Goal: Task Accomplishment & Management: Use online tool/utility

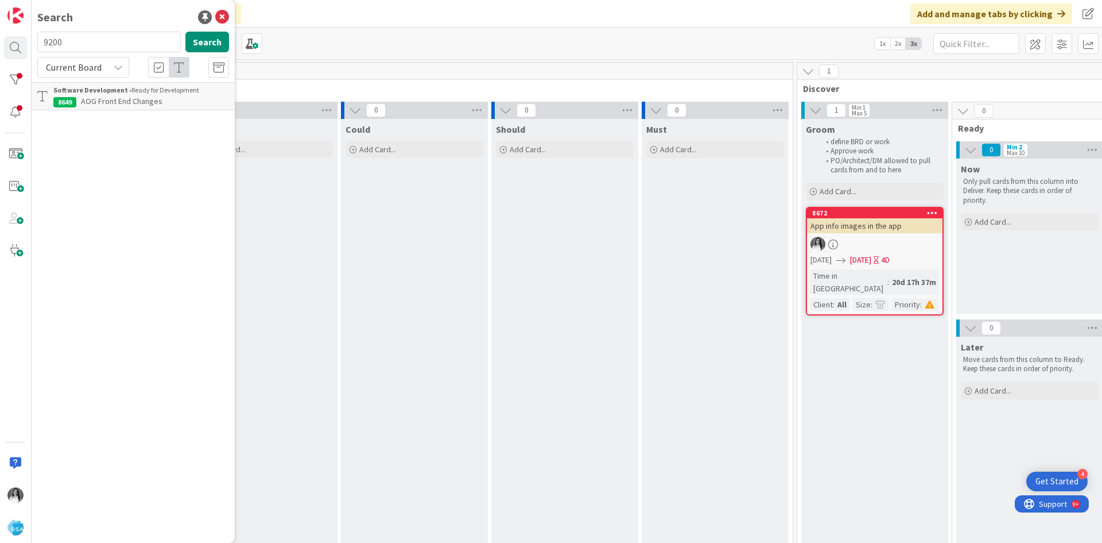
type input "9200"
click at [94, 112] on span "Support Enhancement- 308634 - [PERSON_NAME] Food Giant - [PERSON_NAME] Food Gia…" at bounding box center [141, 113] width 176 height 34
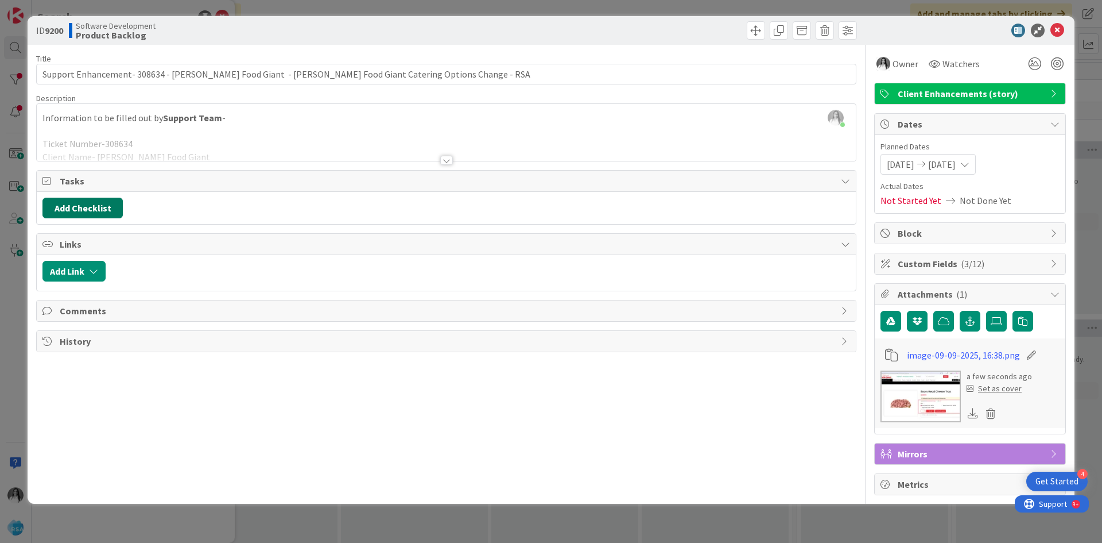
click at [84, 212] on button "Add Checklist" at bounding box center [82, 208] width 80 height 21
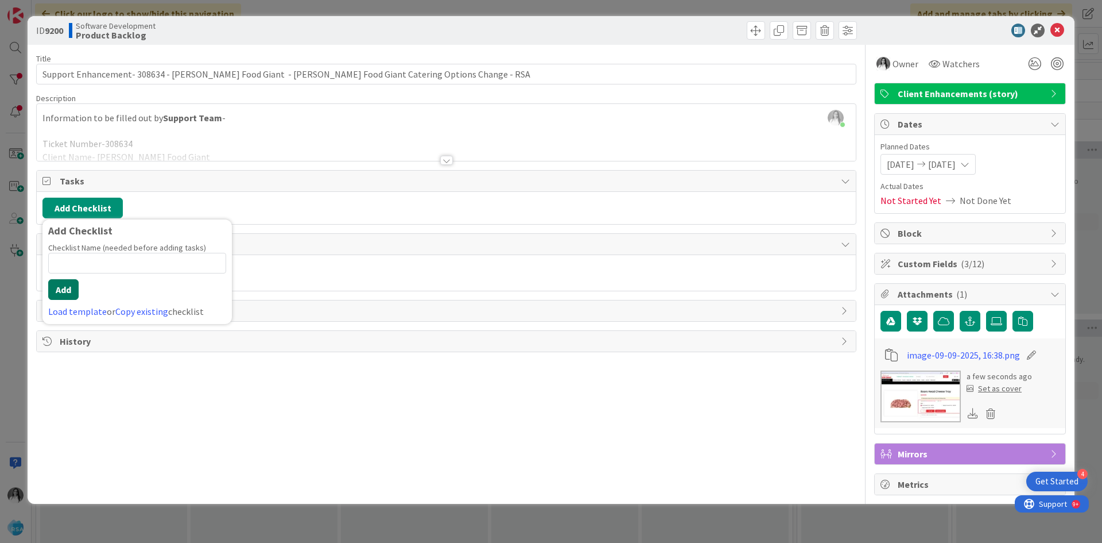
click at [67, 285] on button "Add" at bounding box center [63, 289] width 30 height 21
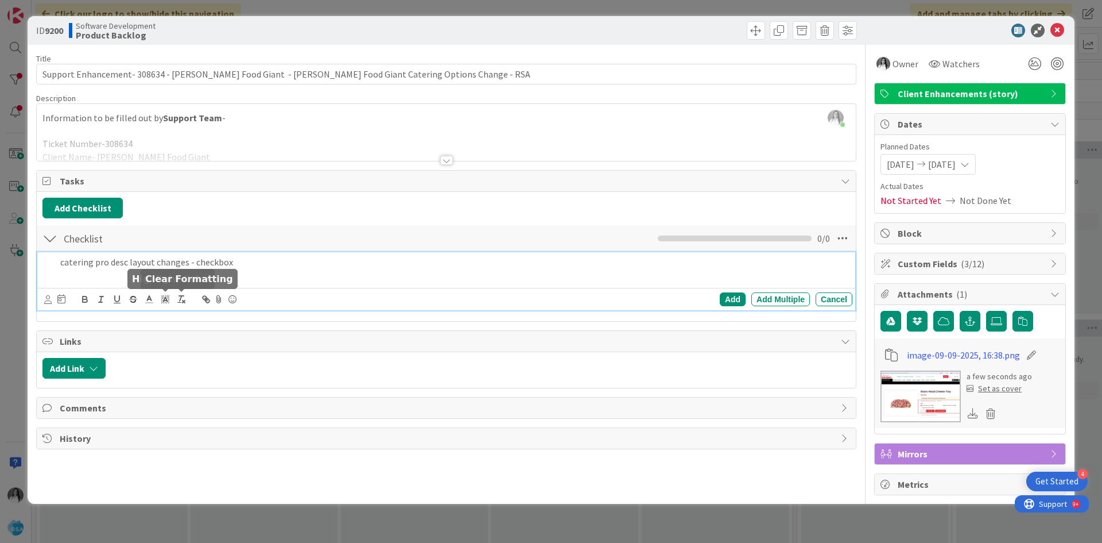
click at [216, 303] on icon at bounding box center [219, 299] width 14 height 16
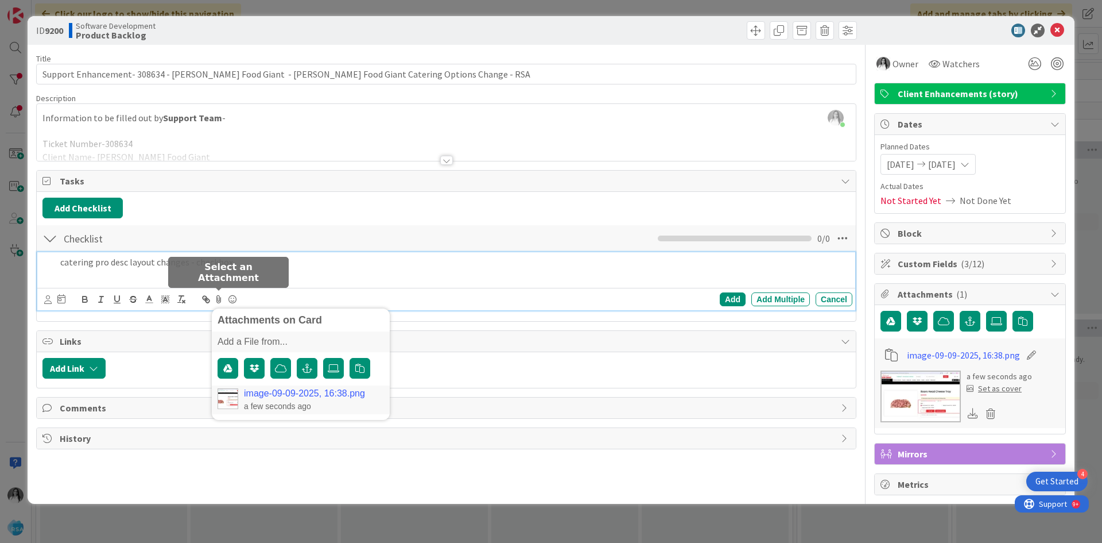
click at [249, 396] on link "image-09-09-2025, 16:38.png" at bounding box center [304, 393] width 121 height 10
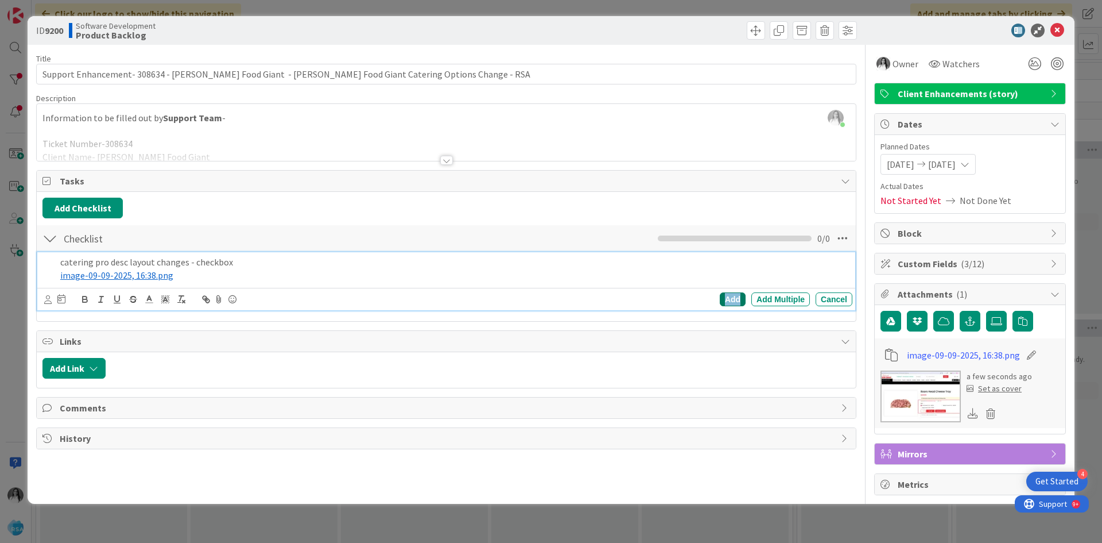
click at [729, 299] on div "Add" at bounding box center [733, 299] width 26 height 14
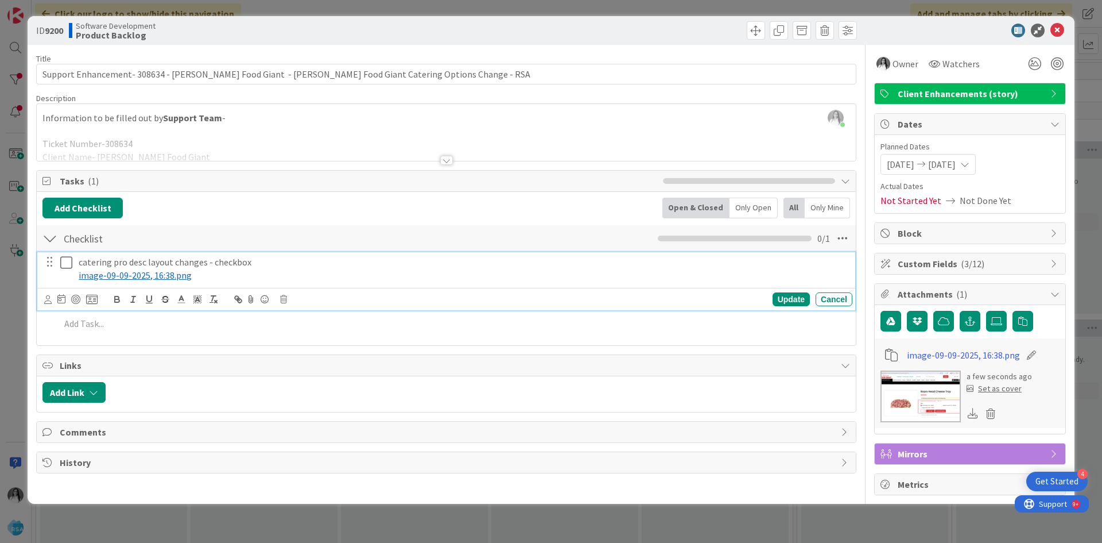
click at [65, 266] on icon at bounding box center [66, 263] width 12 height 14
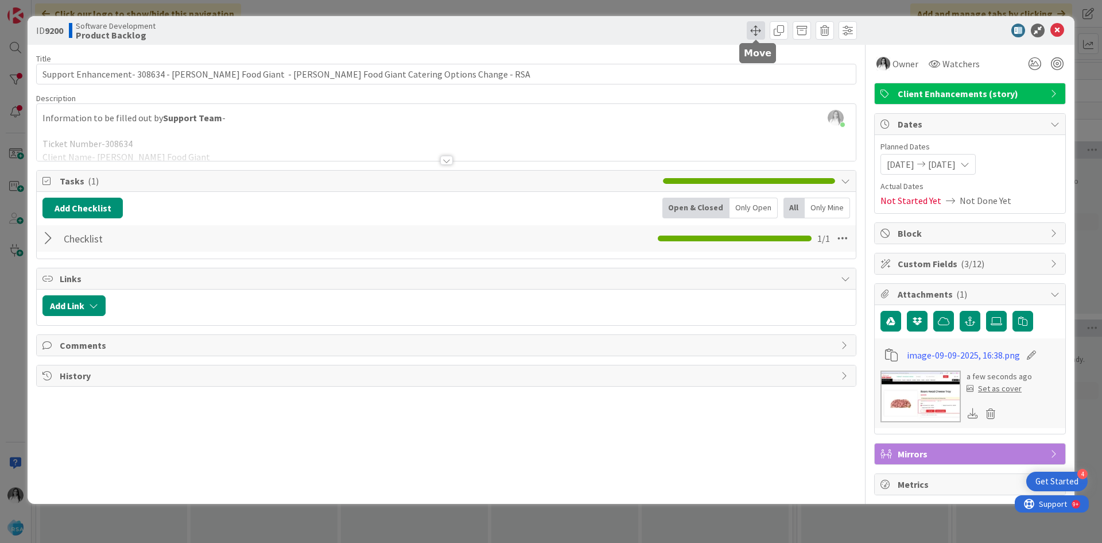
click at [757, 30] on span at bounding box center [756, 30] width 18 height 18
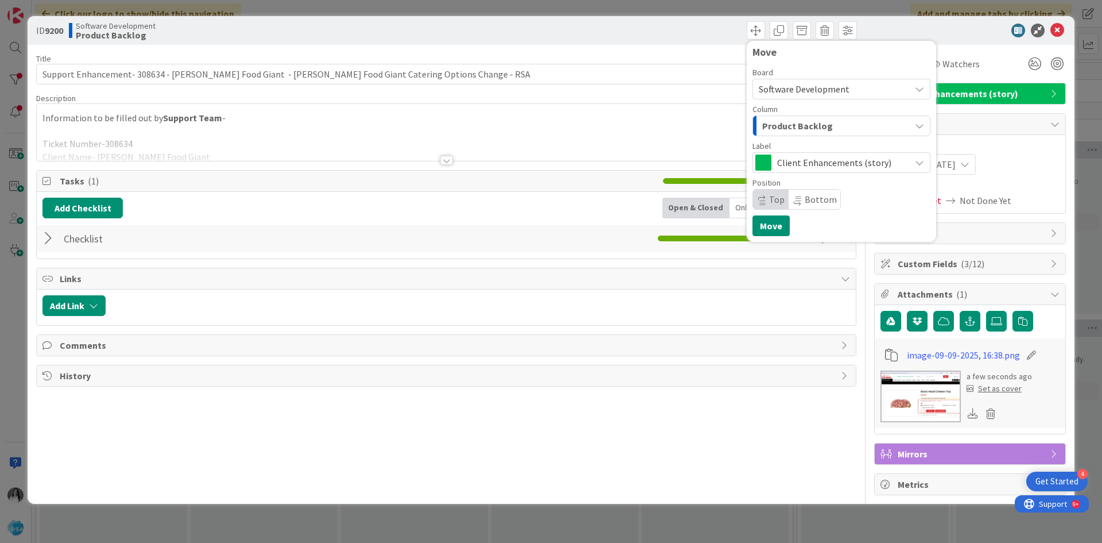
click at [824, 130] on span "Product Backlog" at bounding box center [798, 125] width 71 height 15
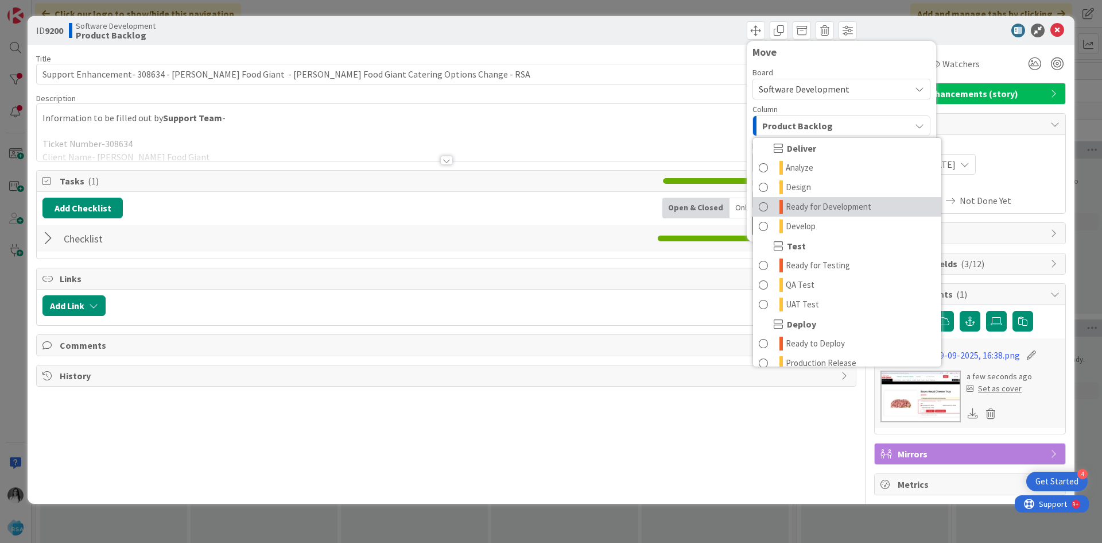
scroll to position [172, 0]
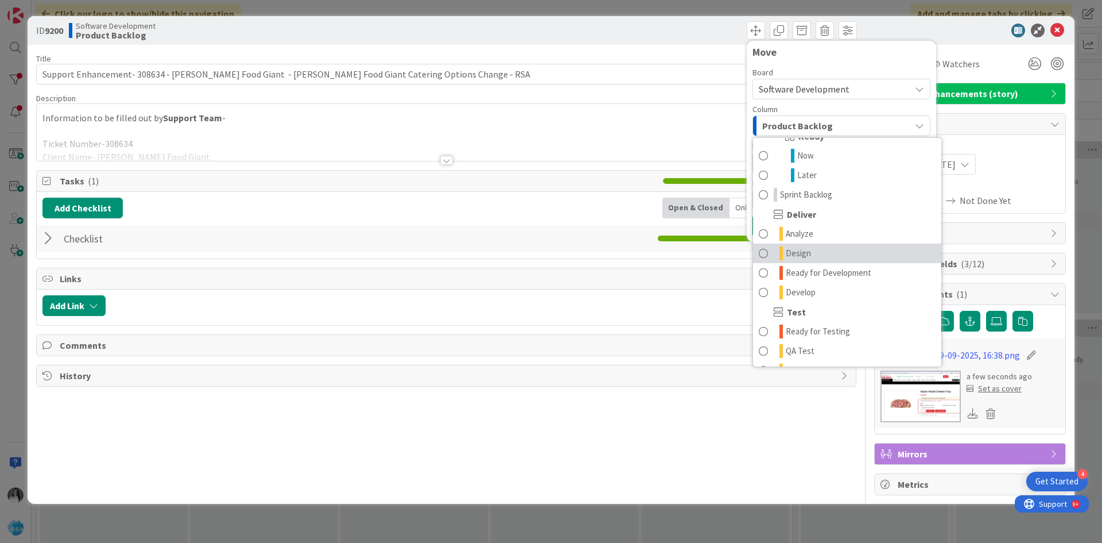
click at [765, 253] on span at bounding box center [763, 253] width 9 height 14
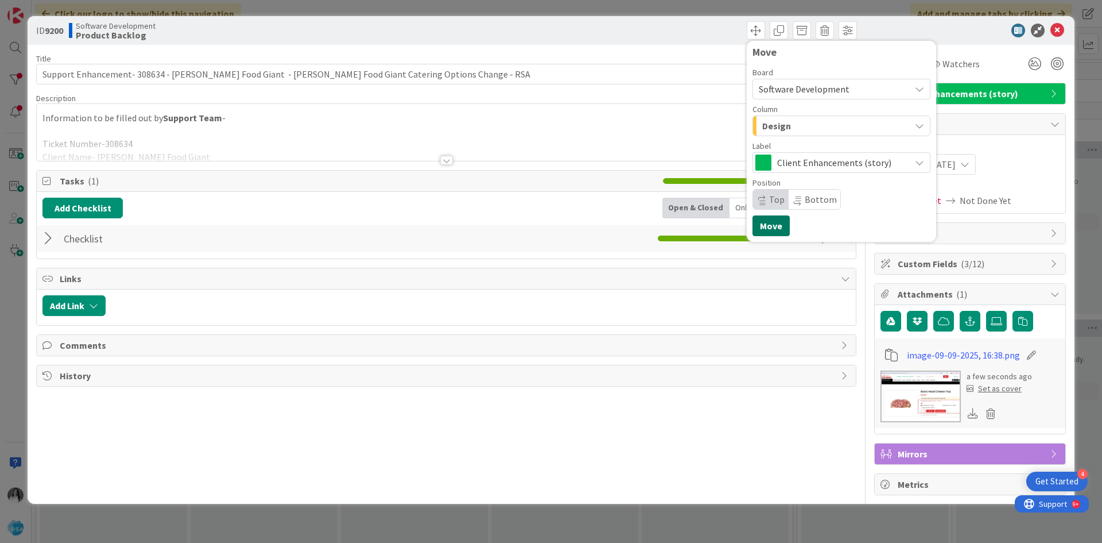
click at [771, 229] on button "Move" at bounding box center [771, 225] width 37 height 21
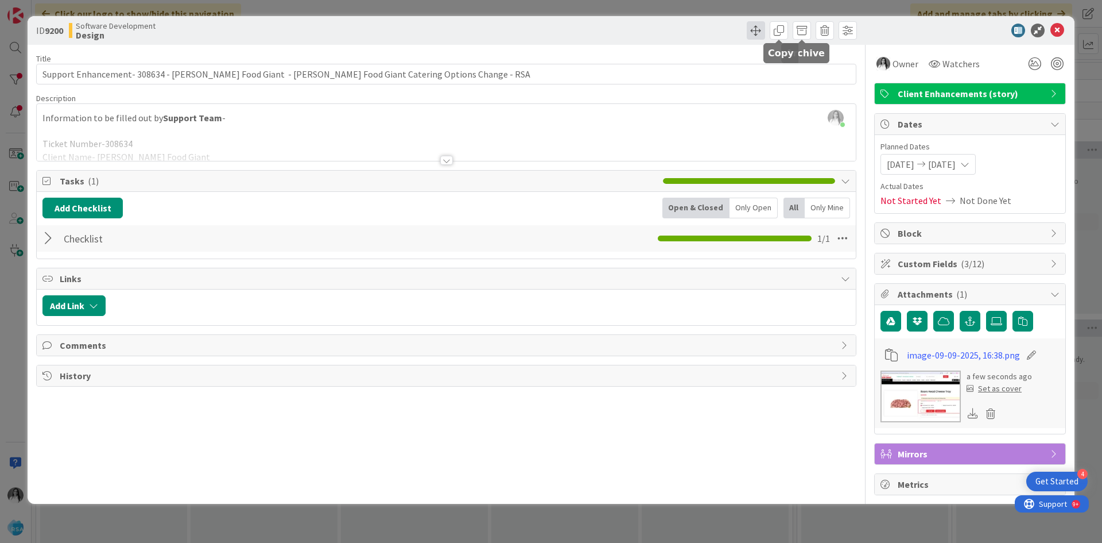
click at [759, 25] on span at bounding box center [756, 30] width 18 height 18
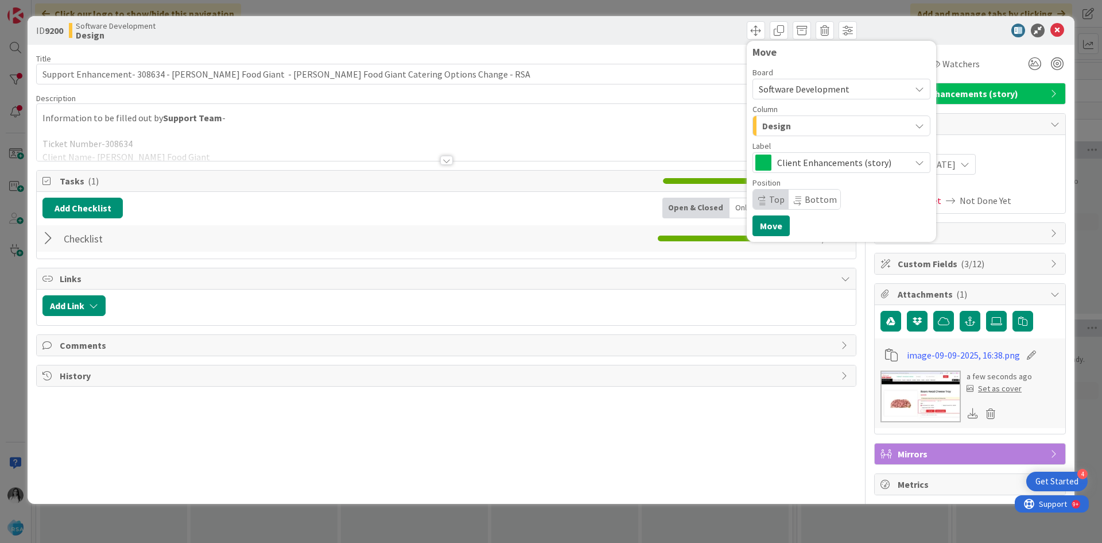
click at [782, 131] on span "Design" at bounding box center [777, 125] width 29 height 15
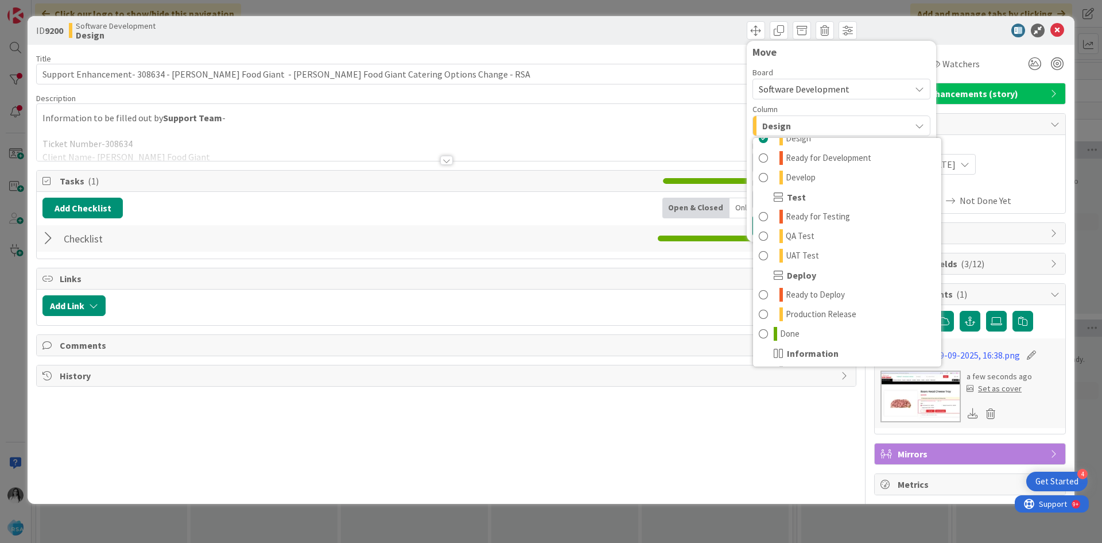
scroll to position [230, 0]
